Goal: Information Seeking & Learning: Learn about a topic

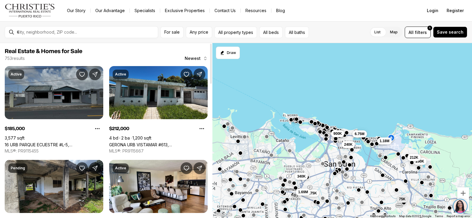
click at [56, 142] on link "16 URB PARQUE ECUESTRE #L-5, [GEOGRAPHIC_DATA], 00987" at bounding box center [54, 144] width 99 height 5
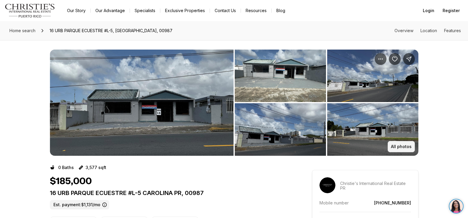
click at [400, 151] on button "All photos" at bounding box center [400, 146] width 27 height 11
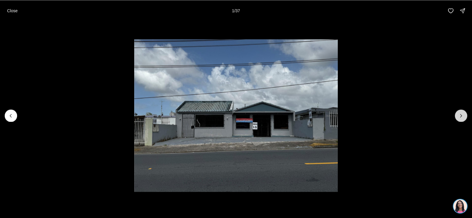
click at [464, 113] on icon "Next slide" at bounding box center [461, 116] width 6 height 6
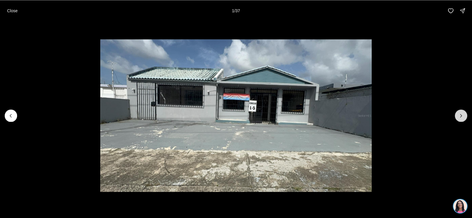
click at [464, 113] on icon "Next slide" at bounding box center [461, 116] width 6 height 6
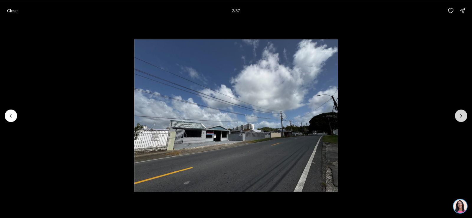
click at [464, 113] on icon "Next slide" at bounding box center [461, 116] width 6 height 6
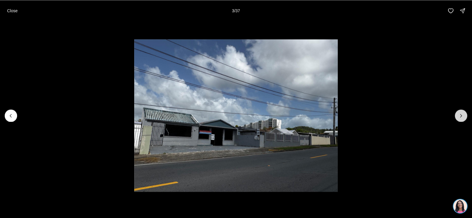
click at [464, 113] on icon "Next slide" at bounding box center [461, 116] width 6 height 6
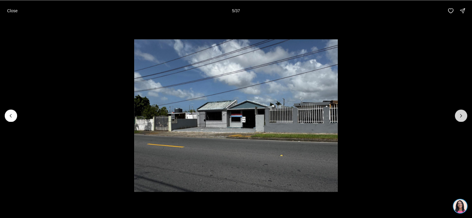
click at [464, 113] on icon "Next slide" at bounding box center [461, 116] width 6 height 6
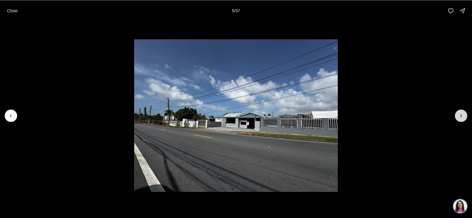
click at [464, 113] on icon "Next slide" at bounding box center [461, 116] width 6 height 6
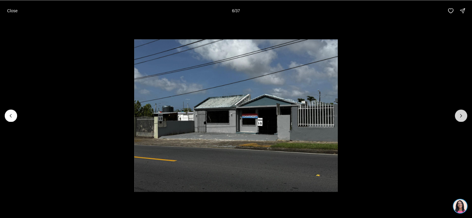
click at [463, 115] on icon "Next slide" at bounding box center [461, 116] width 6 height 6
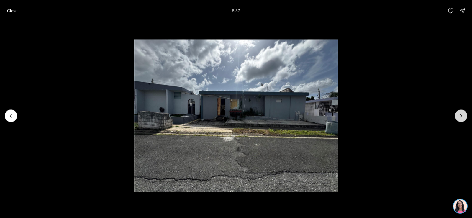
click at [463, 115] on icon "Next slide" at bounding box center [461, 116] width 6 height 6
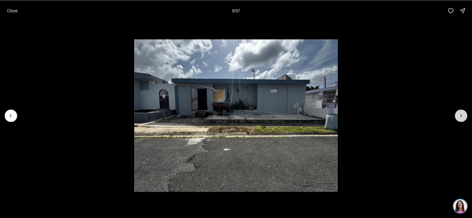
click at [463, 115] on icon "Next slide" at bounding box center [461, 116] width 6 height 6
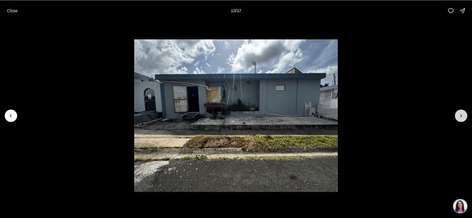
click at [463, 115] on icon "Next slide" at bounding box center [461, 116] width 6 height 6
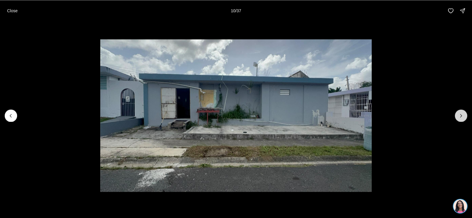
click at [463, 115] on icon "Next slide" at bounding box center [461, 116] width 6 height 6
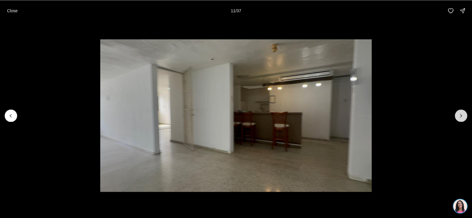
click at [463, 115] on icon "Next slide" at bounding box center [461, 116] width 6 height 6
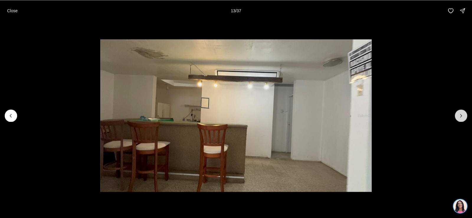
click at [463, 115] on icon "Next slide" at bounding box center [461, 116] width 6 height 6
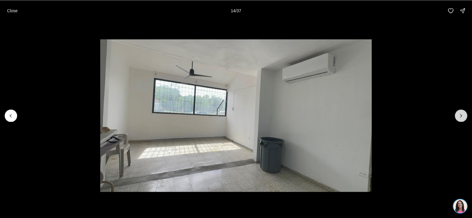
click at [463, 115] on icon "Next slide" at bounding box center [461, 116] width 6 height 6
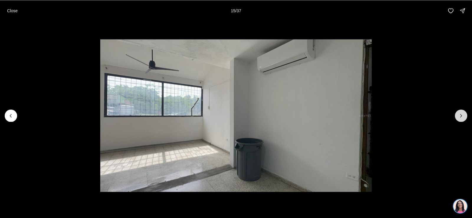
click at [463, 115] on icon "Next slide" at bounding box center [461, 116] width 6 height 6
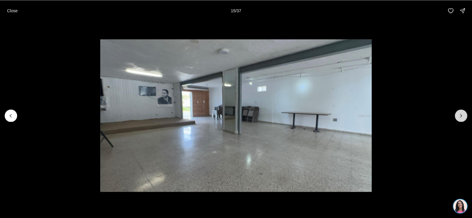
click at [463, 115] on icon "Next slide" at bounding box center [461, 116] width 6 height 6
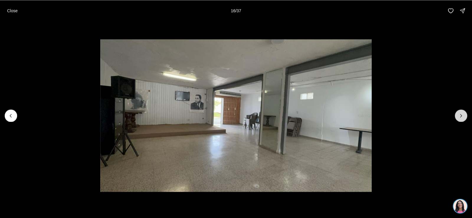
click at [463, 115] on icon "Next slide" at bounding box center [461, 116] width 6 height 6
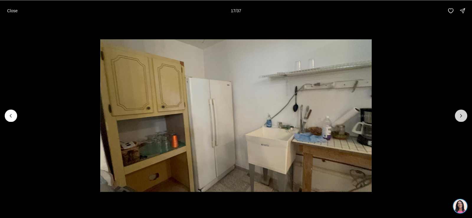
click at [463, 115] on icon "Next slide" at bounding box center [461, 116] width 6 height 6
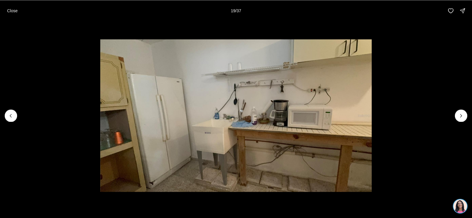
click at [16, 15] on button "Close" at bounding box center [13, 11] width 18 height 12
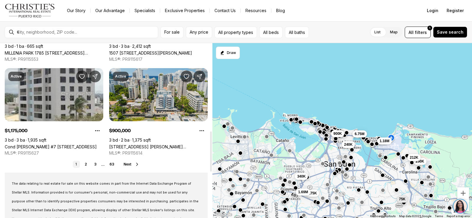
scroll to position [531, 0]
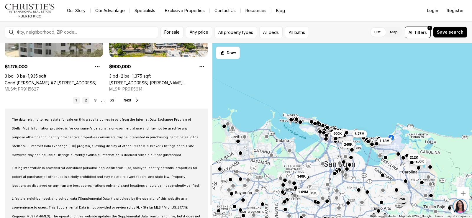
click at [86, 101] on link "2" at bounding box center [85, 100] width 7 height 7
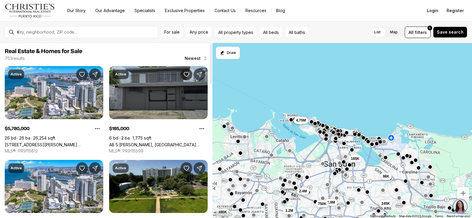
click at [176, 142] on link "AB 5 [PERSON_NAME], [GEOGRAPHIC_DATA][PERSON_NAME], 00922" at bounding box center [158, 144] width 99 height 5
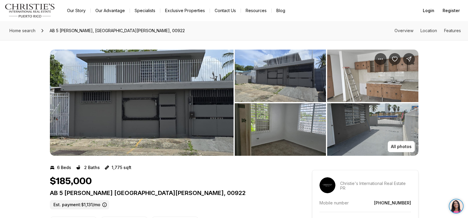
click at [205, 110] on img "View image gallery" at bounding box center [141, 103] width 183 height 106
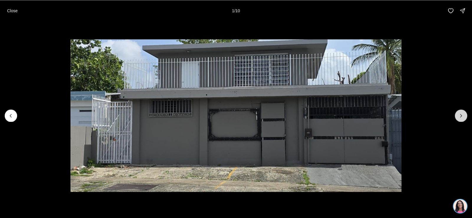
click at [458, 114] on icon "Next slide" at bounding box center [461, 116] width 6 height 6
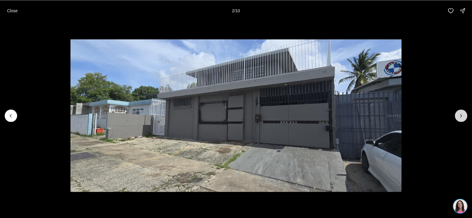
click at [458, 114] on icon "Next slide" at bounding box center [461, 116] width 6 height 6
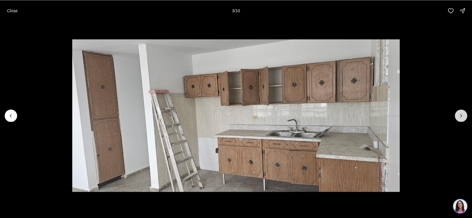
click at [458, 114] on icon "Next slide" at bounding box center [461, 116] width 6 height 6
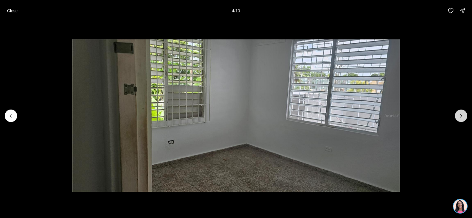
click at [458, 114] on icon "Next slide" at bounding box center [461, 116] width 6 height 6
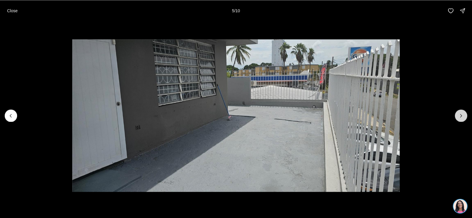
click at [458, 114] on icon "Next slide" at bounding box center [461, 116] width 6 height 6
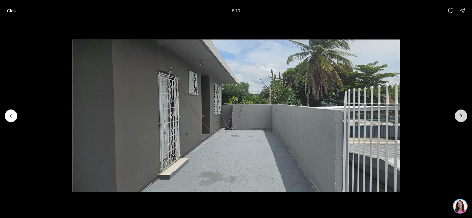
click at [458, 114] on icon "Next slide" at bounding box center [461, 116] width 6 height 6
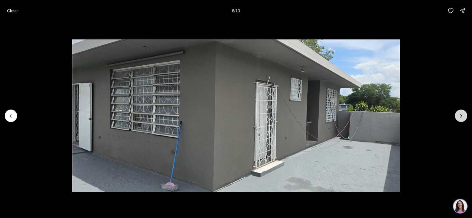
click at [458, 114] on icon "Next slide" at bounding box center [461, 116] width 6 height 6
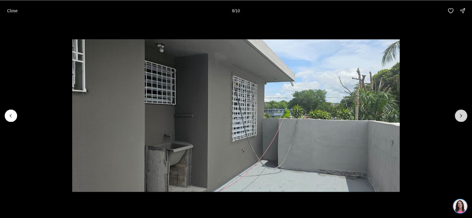
click at [458, 114] on icon "Next slide" at bounding box center [461, 116] width 6 height 6
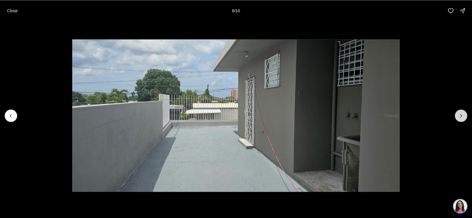
click at [458, 114] on icon "Next slide" at bounding box center [461, 116] width 6 height 6
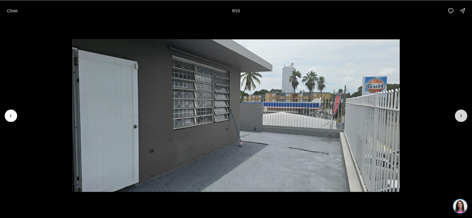
click at [458, 114] on div at bounding box center [461, 115] width 12 height 12
click at [460, 118] on div at bounding box center [461, 115] width 12 height 12
click at [461, 118] on div at bounding box center [461, 115] width 12 height 12
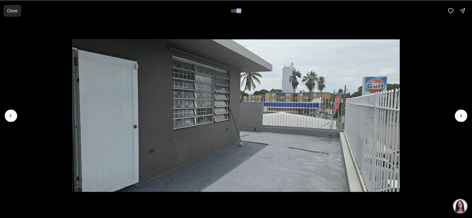
click at [4, 11] on button "Close" at bounding box center [13, 11] width 18 height 12
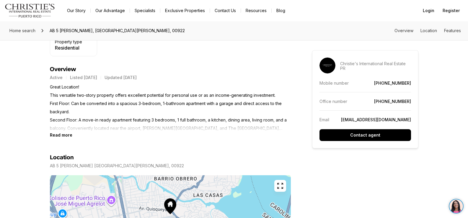
scroll to position [295, 0]
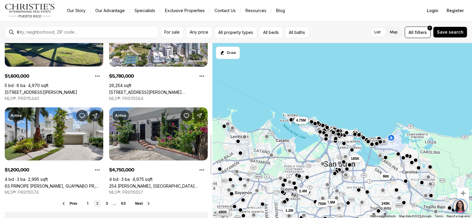
scroll to position [442, 0]
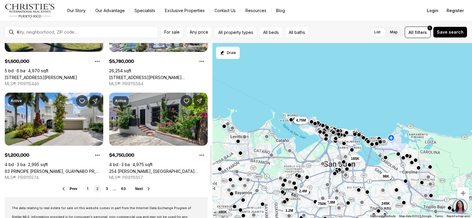
click at [96, 188] on link "2" at bounding box center [97, 188] width 7 height 7
click at [108, 189] on link "3" at bounding box center [106, 188] width 7 height 7
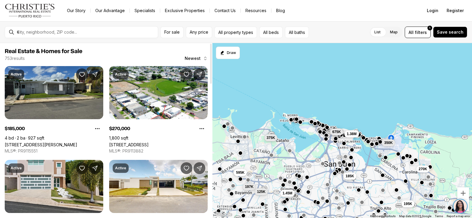
click at [60, 142] on link "[STREET_ADDRESS][PERSON_NAME]" at bounding box center [41, 144] width 73 height 5
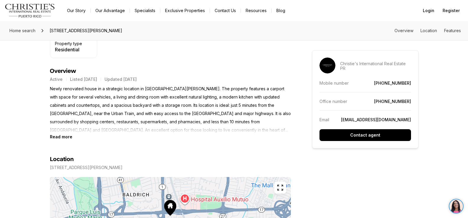
scroll to position [236, 0]
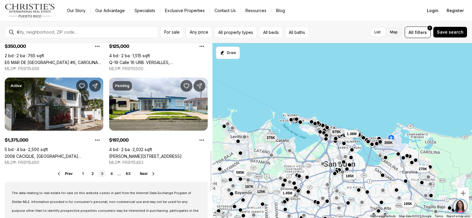
scroll to position [472, 0]
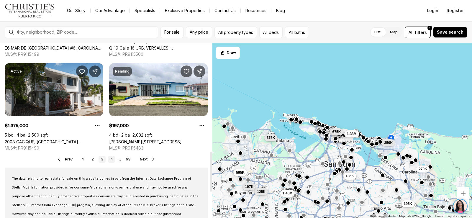
click at [110, 158] on link "4" at bounding box center [111, 159] width 7 height 7
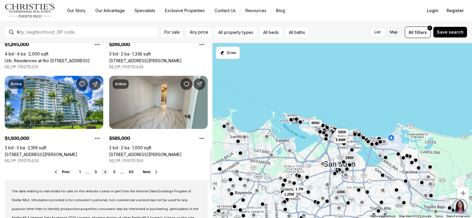
scroll to position [472, 0]
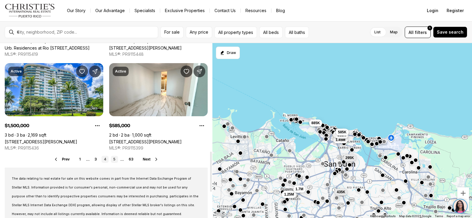
click at [113, 158] on link "5" at bounding box center [114, 159] width 7 height 7
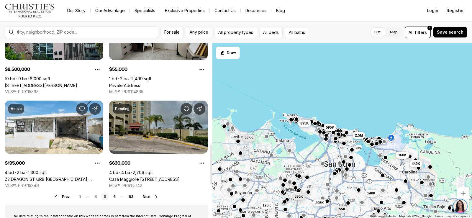
scroll to position [442, 0]
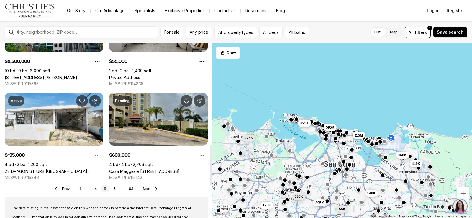
click at [123, 191] on ul "1 ... 4 5 6 ... 63" at bounding box center [106, 188] width 59 height 7
click at [114, 190] on link "6" at bounding box center [114, 188] width 7 height 7
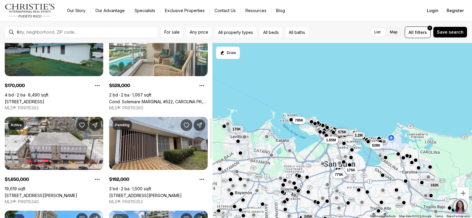
scroll to position [354, 0]
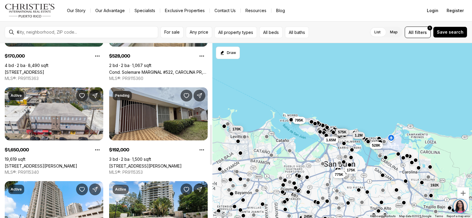
click at [181, 163] on link "[STREET_ADDRESS][PERSON_NAME]" at bounding box center [145, 165] width 73 height 5
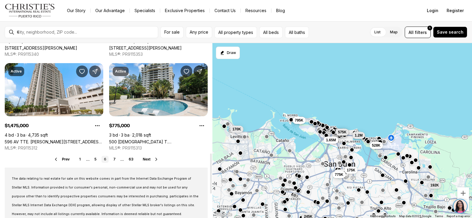
scroll to position [501, 0]
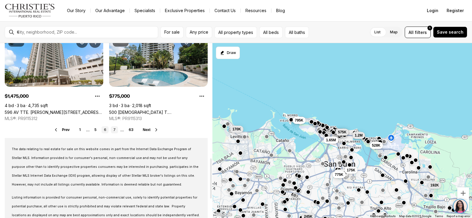
click at [115, 130] on link "7" at bounding box center [114, 129] width 7 height 7
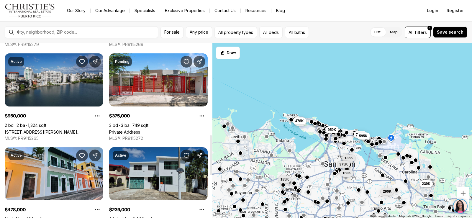
scroll to position [442, 0]
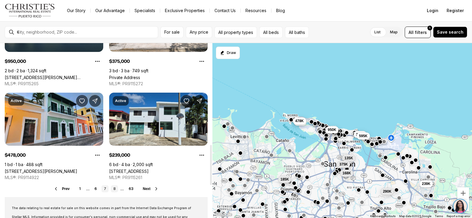
click at [117, 192] on link "8" at bounding box center [114, 188] width 7 height 7
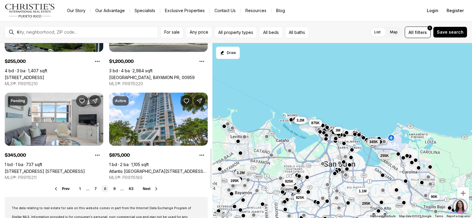
scroll to position [472, 0]
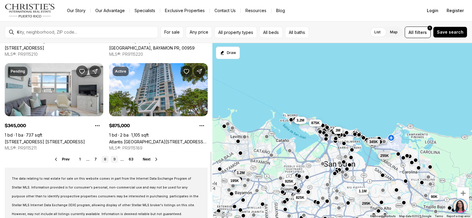
click at [115, 160] on link "9" at bounding box center [114, 159] width 7 height 7
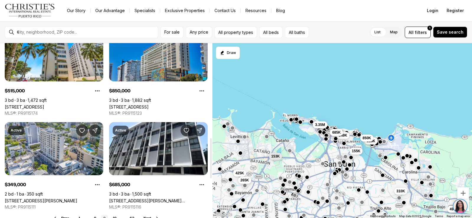
scroll to position [472, 0]
